Goal: Task Accomplishment & Management: Manage account settings

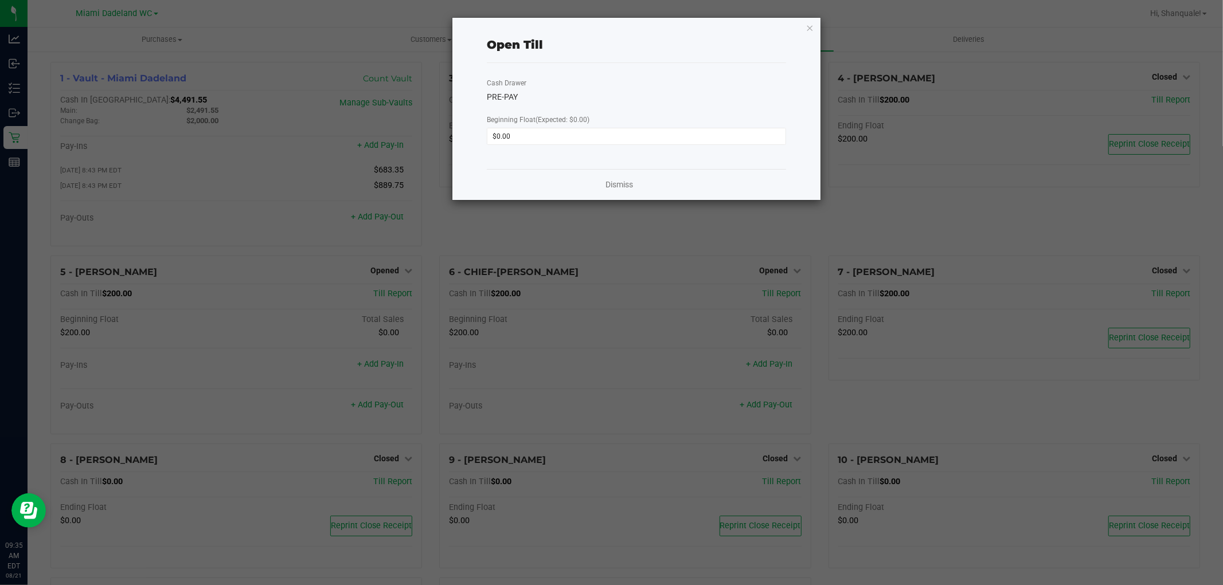
scroll to position [142, 0]
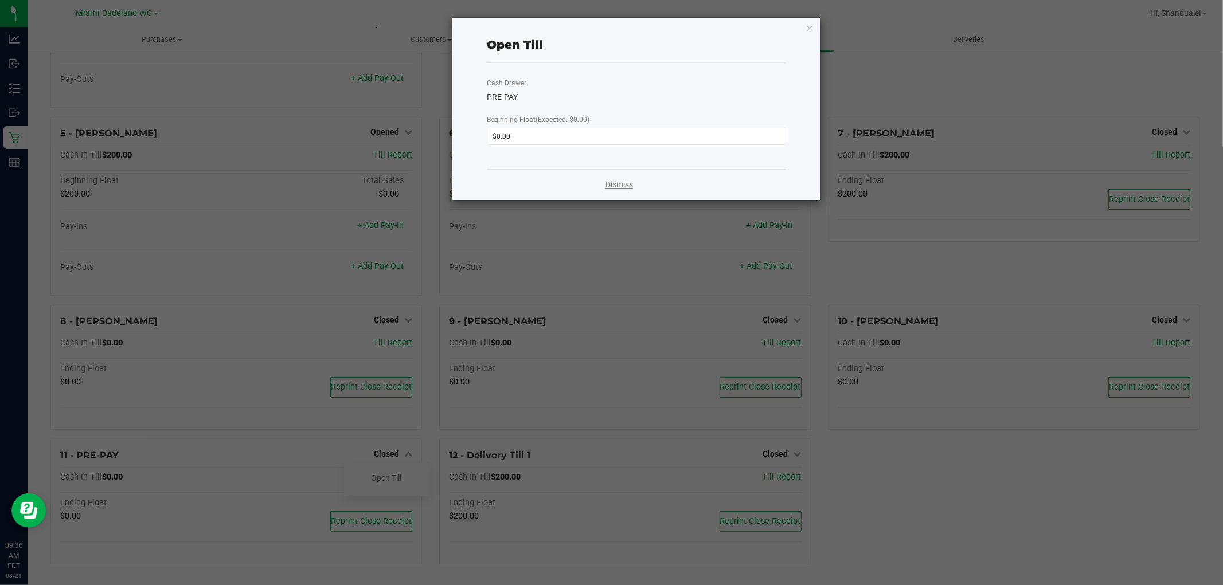
click at [621, 186] on link "Dismiss" at bounding box center [619, 185] width 28 height 12
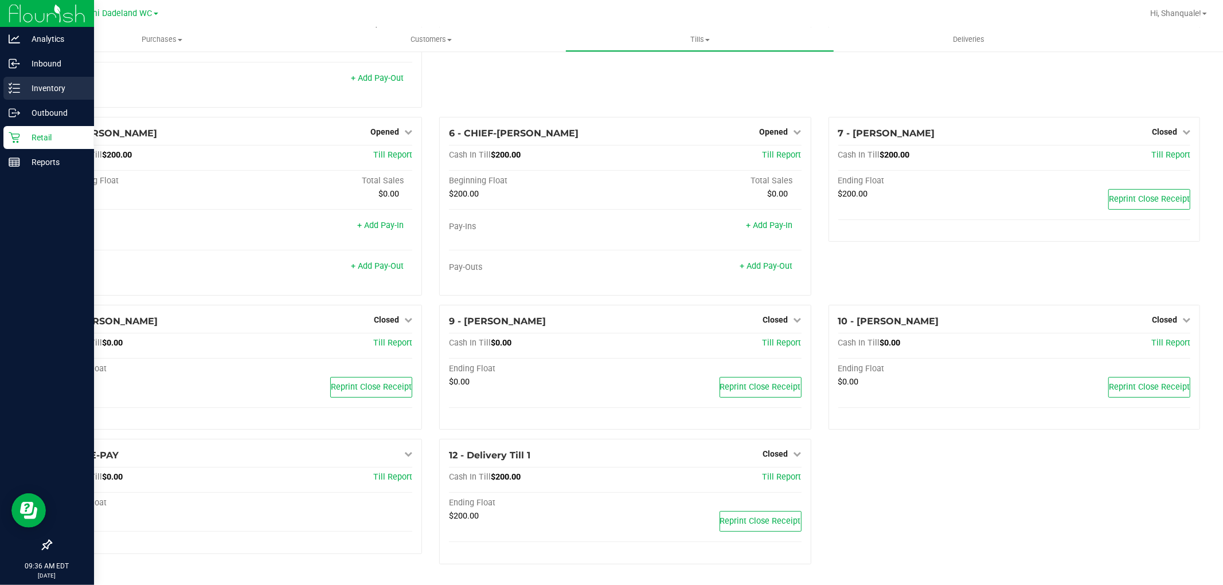
click at [1, 89] on link "Inventory" at bounding box center [47, 89] width 94 height 25
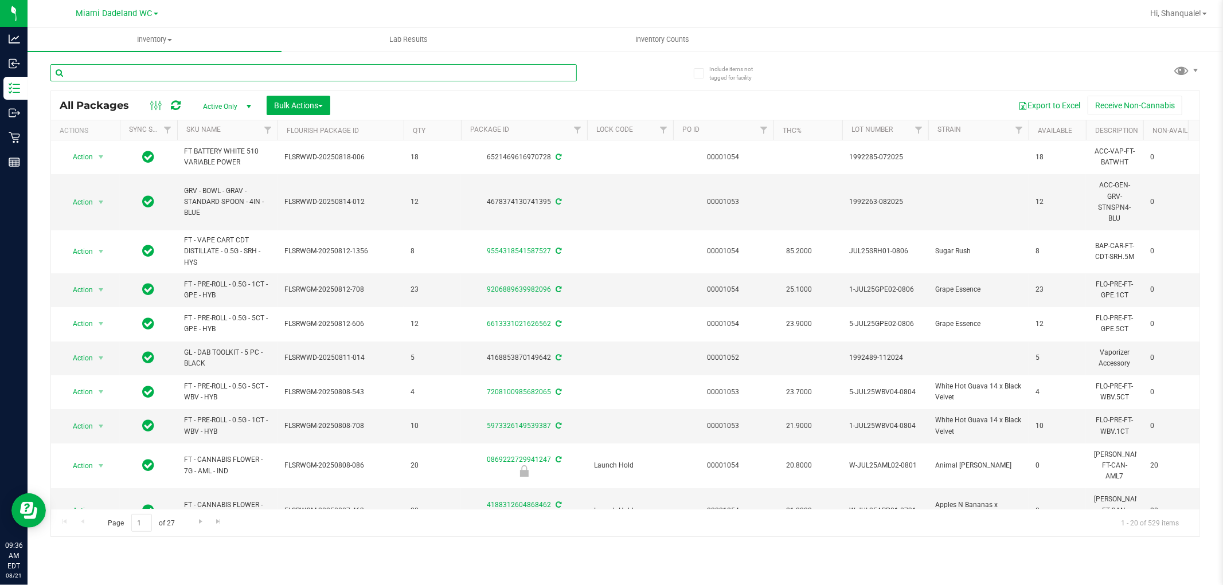
click at [277, 64] on input "text" at bounding box center [313, 72] width 526 height 17
click at [261, 76] on input "text" at bounding box center [313, 72] width 526 height 17
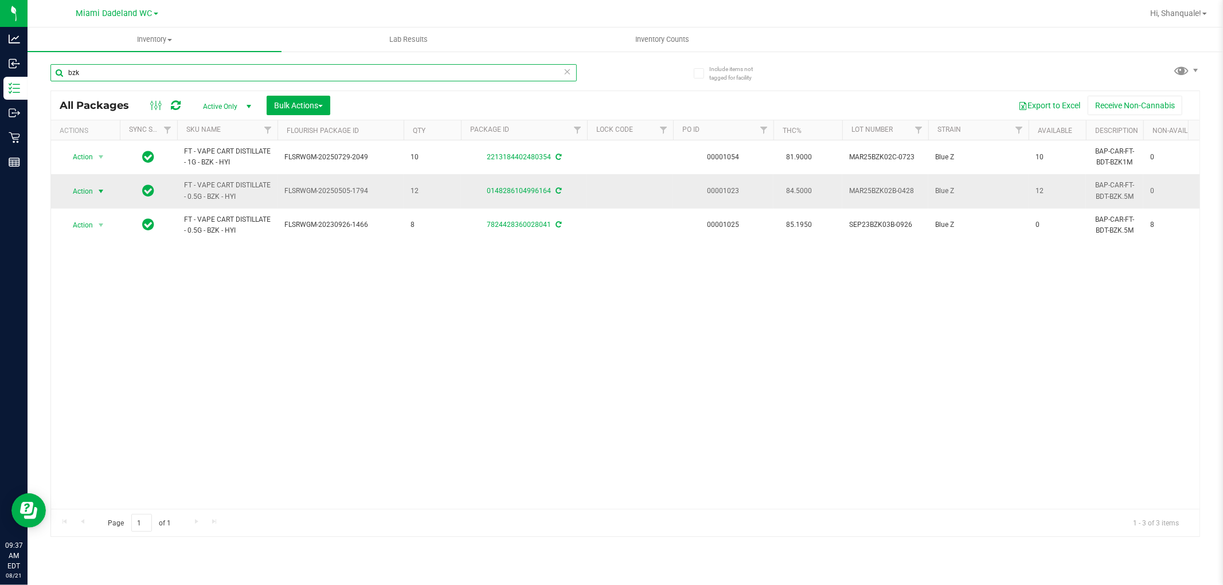
type input "bzk"
click at [104, 191] on span "select" at bounding box center [100, 191] width 9 height 9
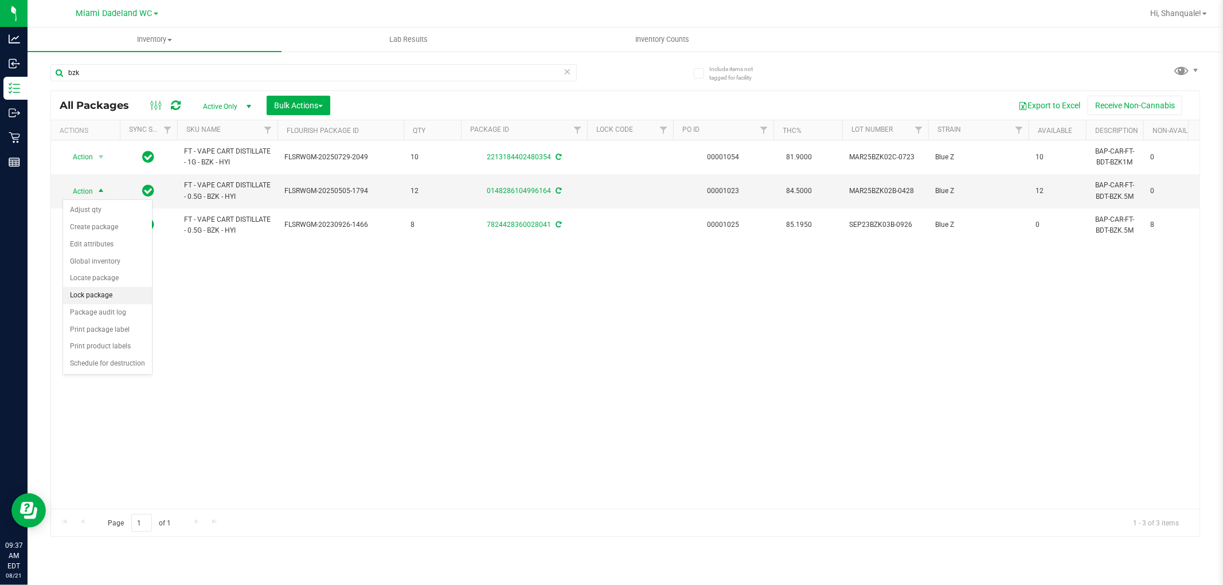
click at [132, 295] on li "Lock package" at bounding box center [107, 295] width 89 height 17
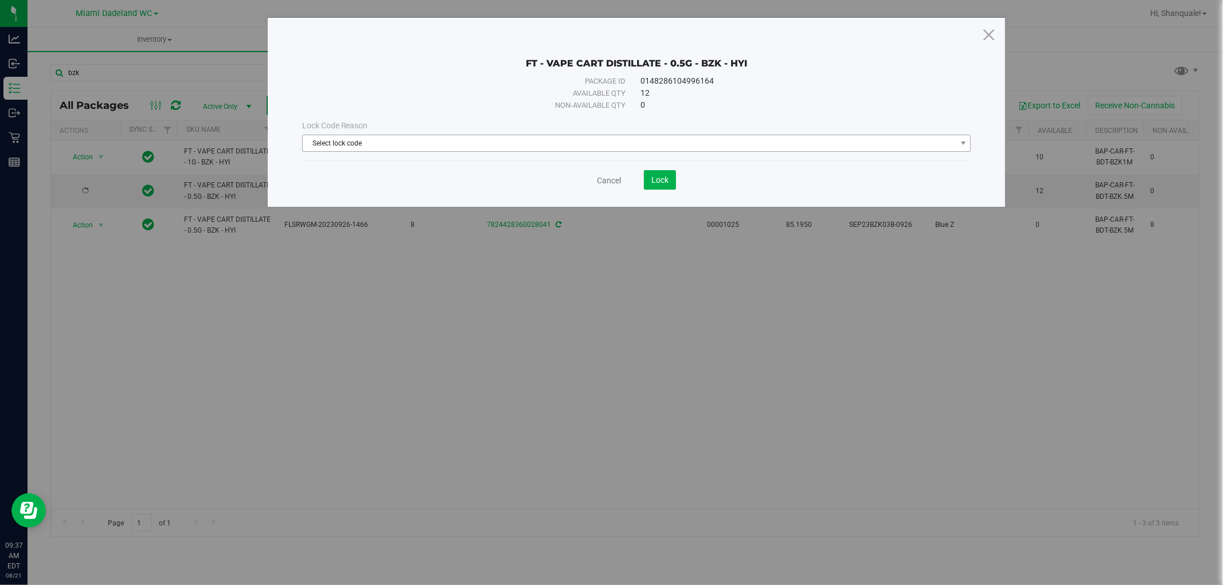
click at [468, 143] on span "Select lock code" at bounding box center [630, 143] width 654 height 16
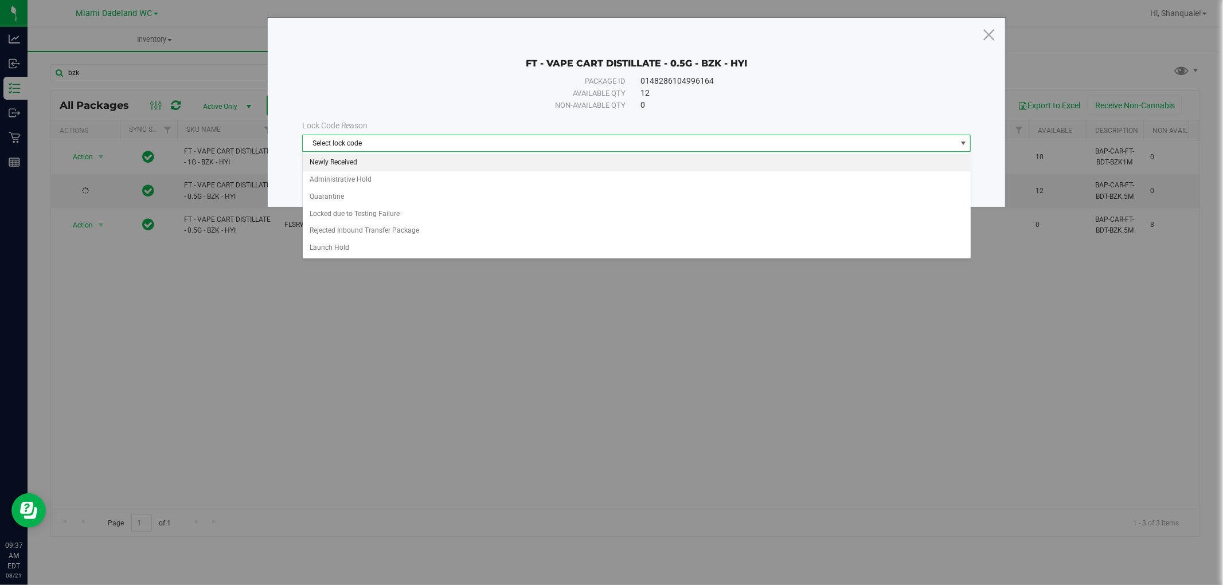
click at [487, 163] on li "Newly Received" at bounding box center [637, 162] width 668 height 17
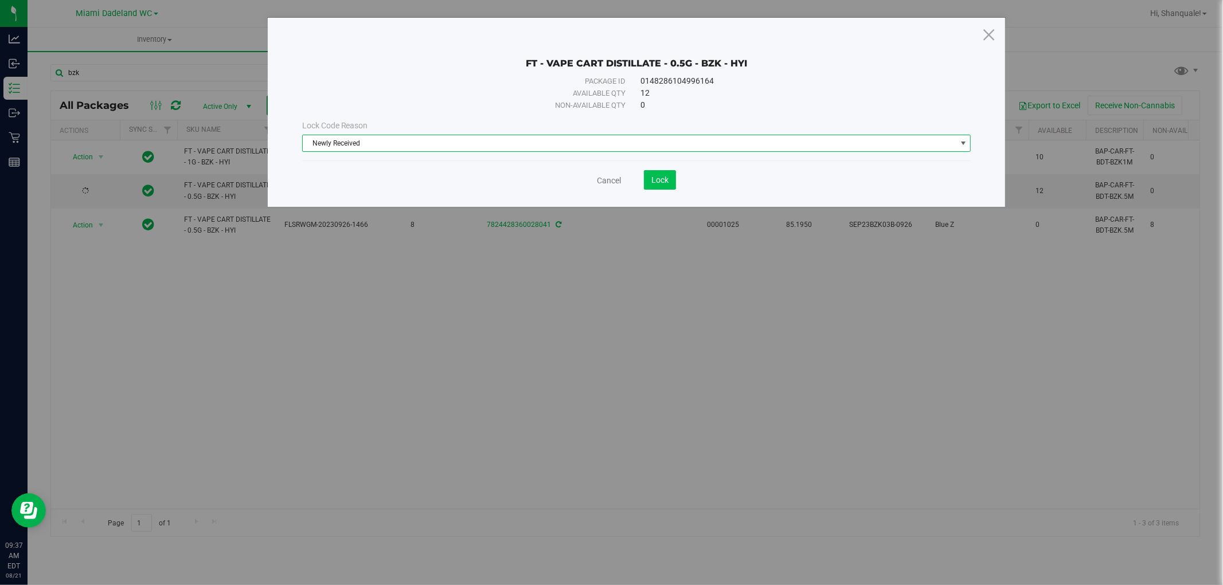
click at [674, 177] on button "Lock" at bounding box center [660, 179] width 32 height 19
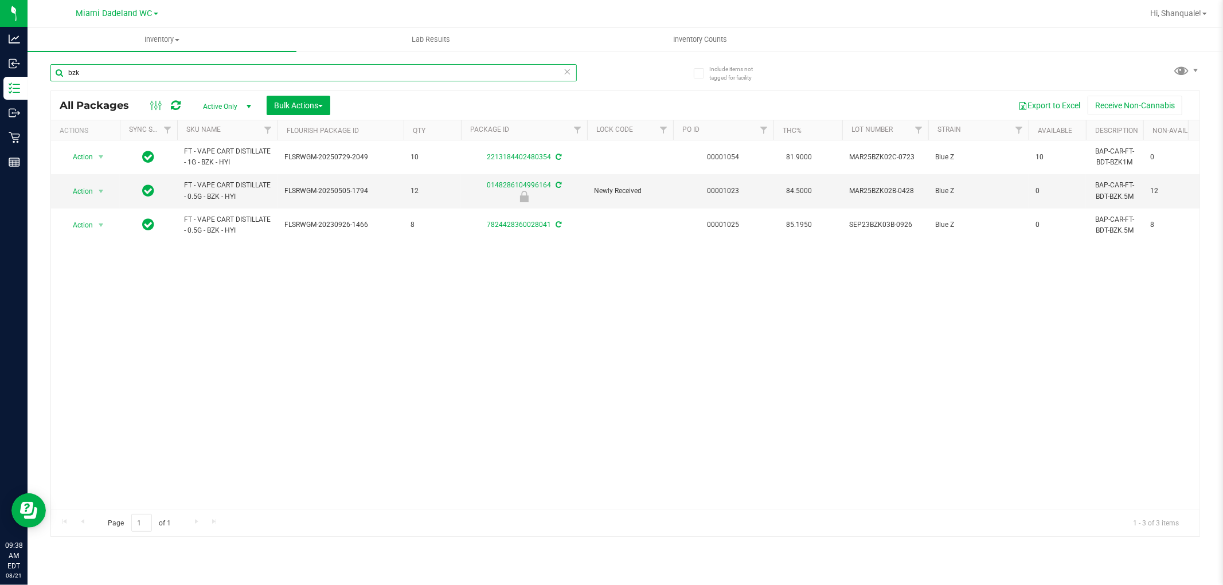
click at [225, 75] on input "bzk" at bounding box center [313, 72] width 526 height 17
type input "b"
type input "w"
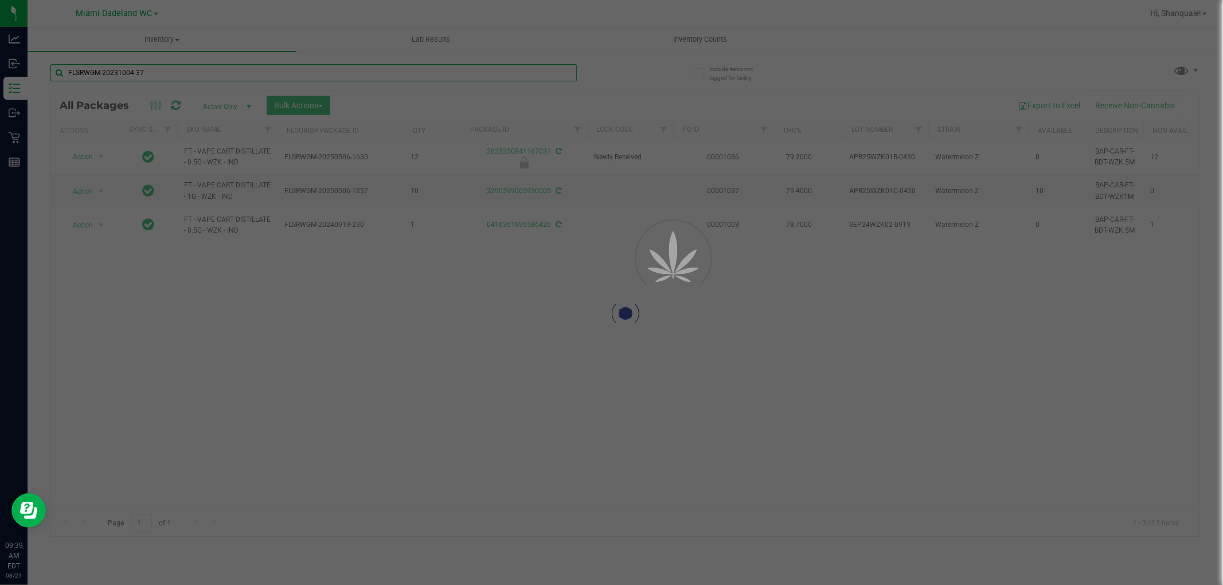
type input "FLSRWGM-20231004-371"
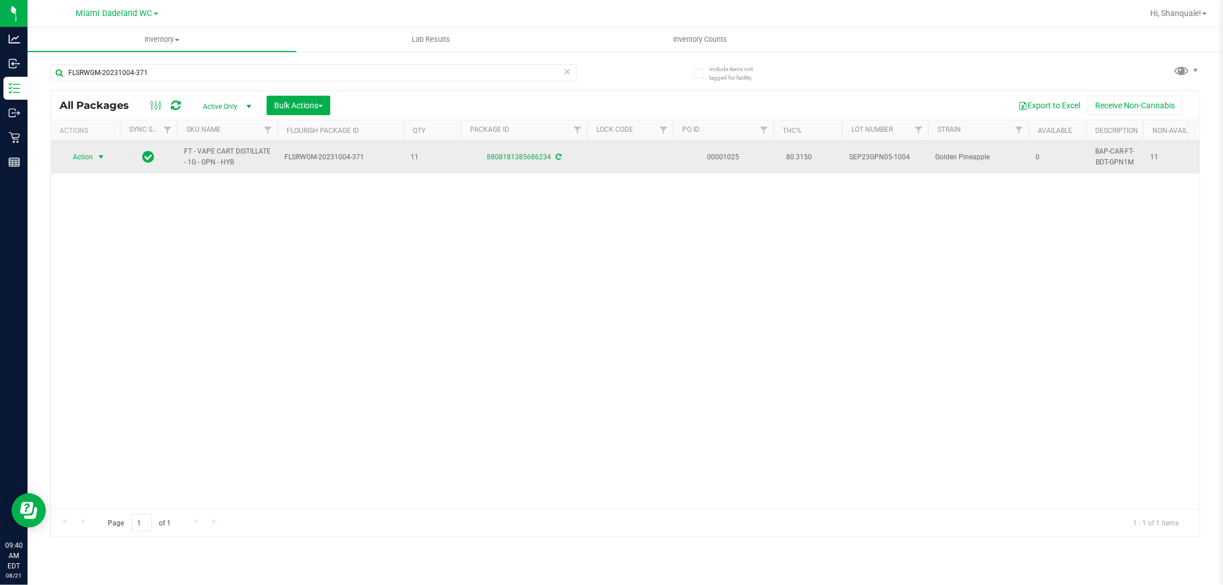
click at [102, 157] on span "select" at bounding box center [100, 157] width 9 height 9
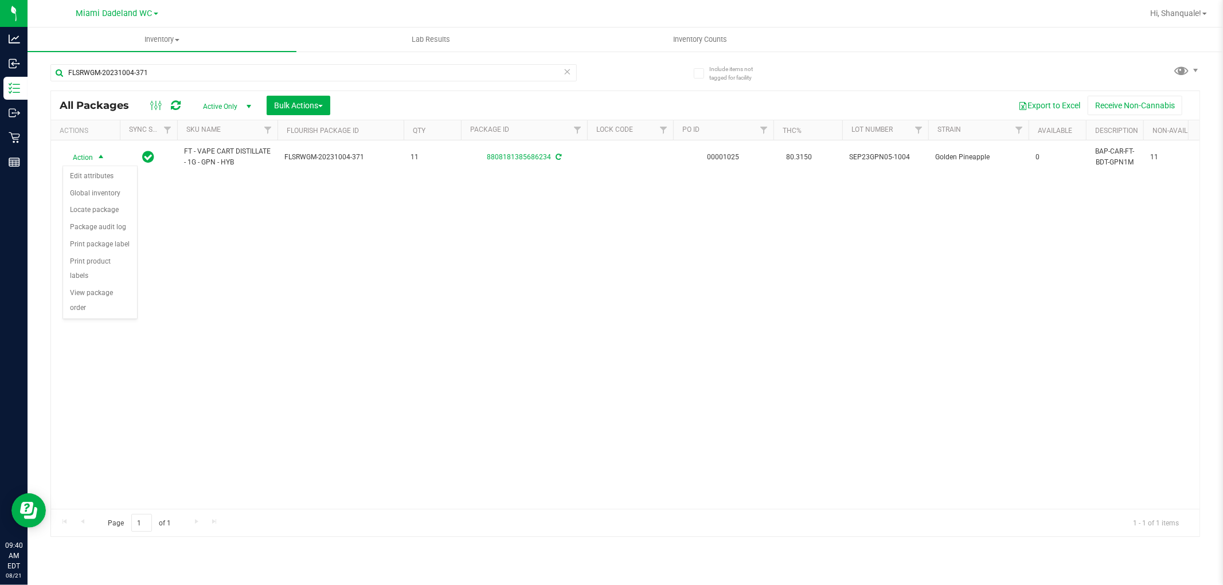
click at [263, 302] on div "Action Action Edit attributes Global inventory Locate package Package audit log…" at bounding box center [625, 324] width 1148 height 369
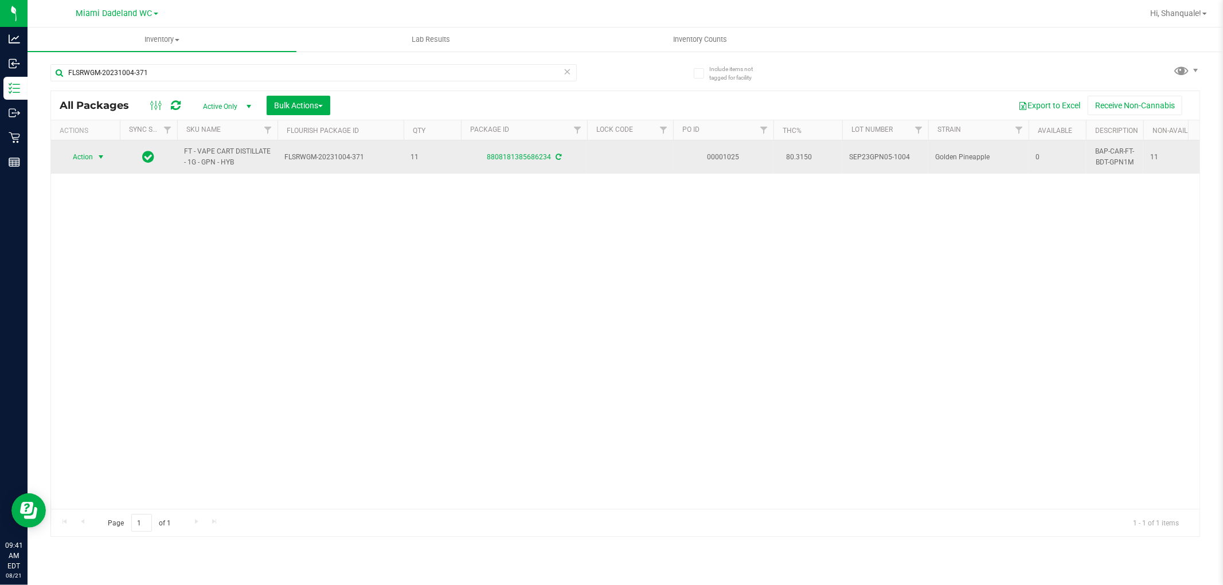
click at [77, 165] on span "Action" at bounding box center [77, 157] width 31 height 16
